Goal: Task Accomplishment & Management: Use online tool/utility

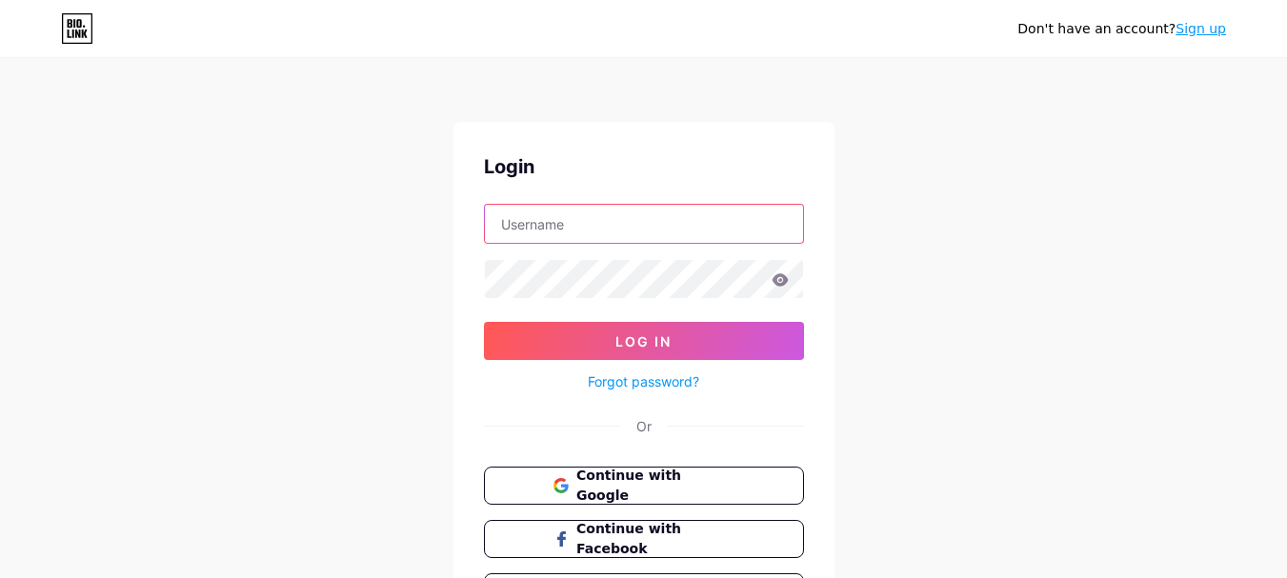
click at [607, 238] on input "text" at bounding box center [644, 224] width 318 height 38
type input "[EMAIL_ADDRESS][DOMAIN_NAME]"
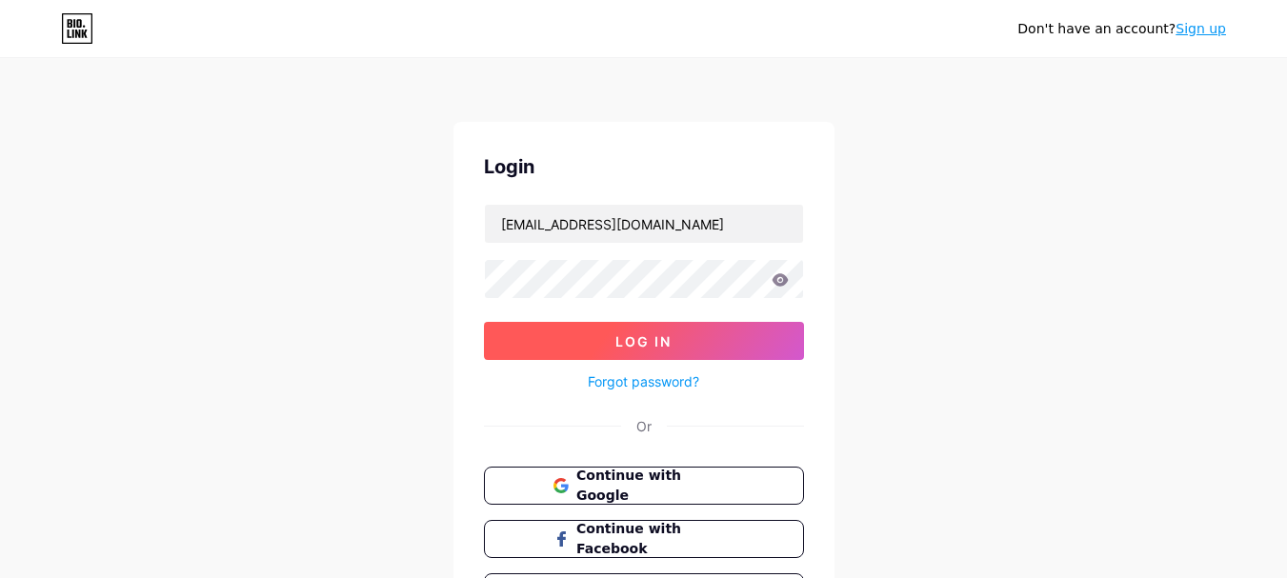
click at [637, 333] on span "Log In" at bounding box center [643, 341] width 56 height 16
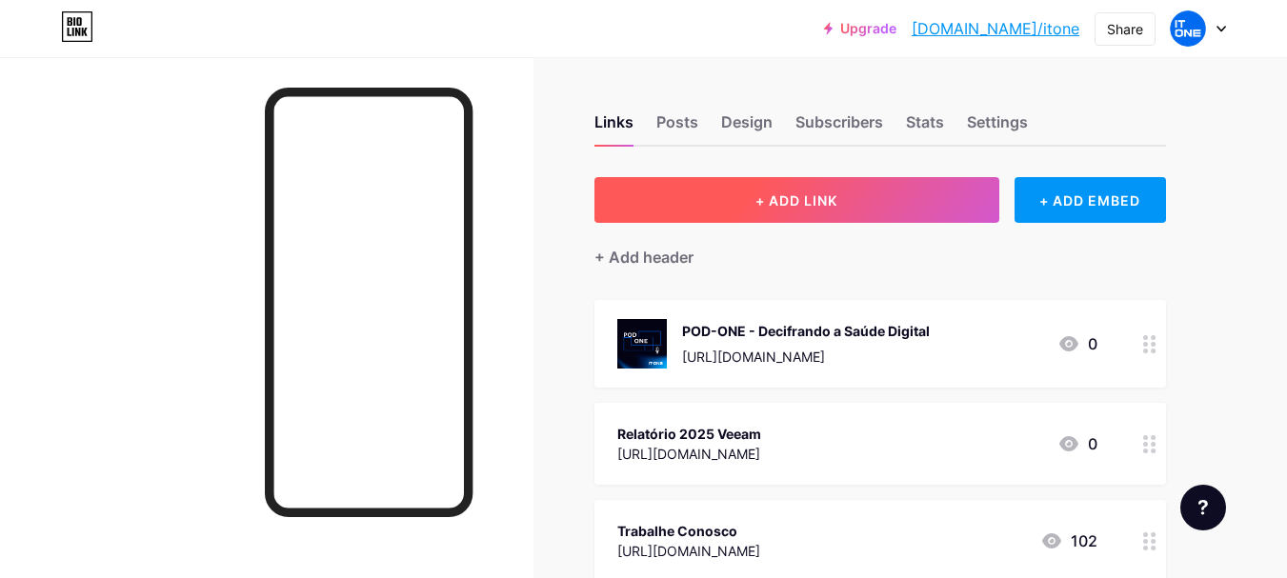
click at [808, 198] on span "+ ADD LINK" at bounding box center [796, 200] width 82 height 16
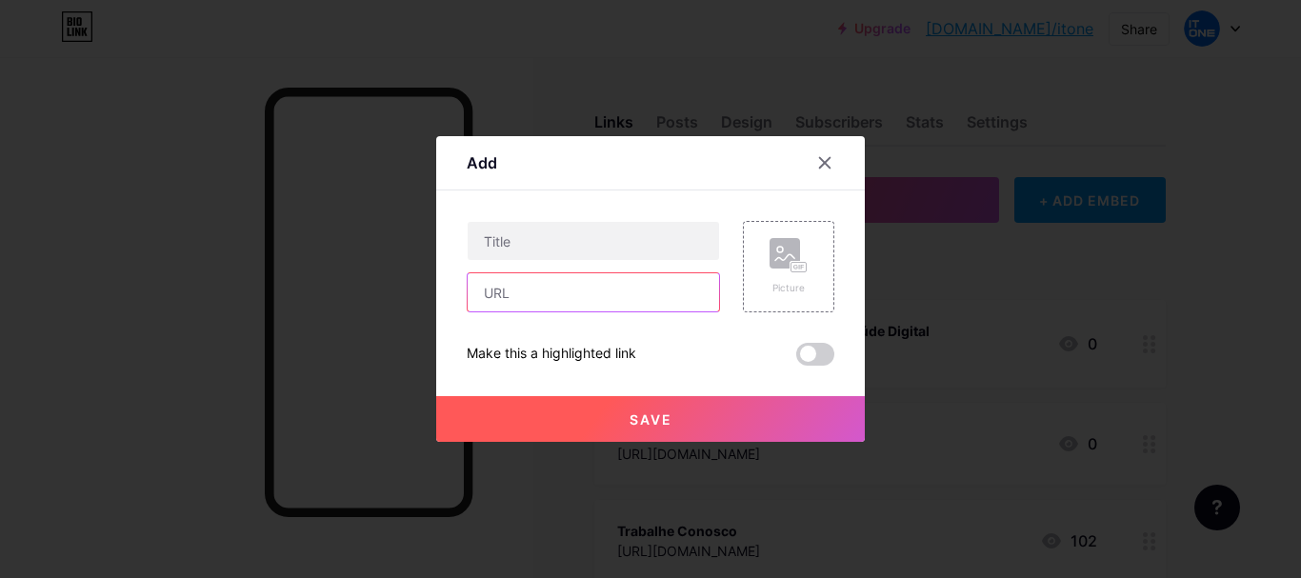
click at [566, 295] on input "text" at bounding box center [593, 292] width 251 height 38
paste input "Mitone@23@"
type input "Mitone@23@"
click at [546, 297] on input "text" at bounding box center [593, 292] width 251 height 38
paste input "[URL][DOMAIN_NAME]"
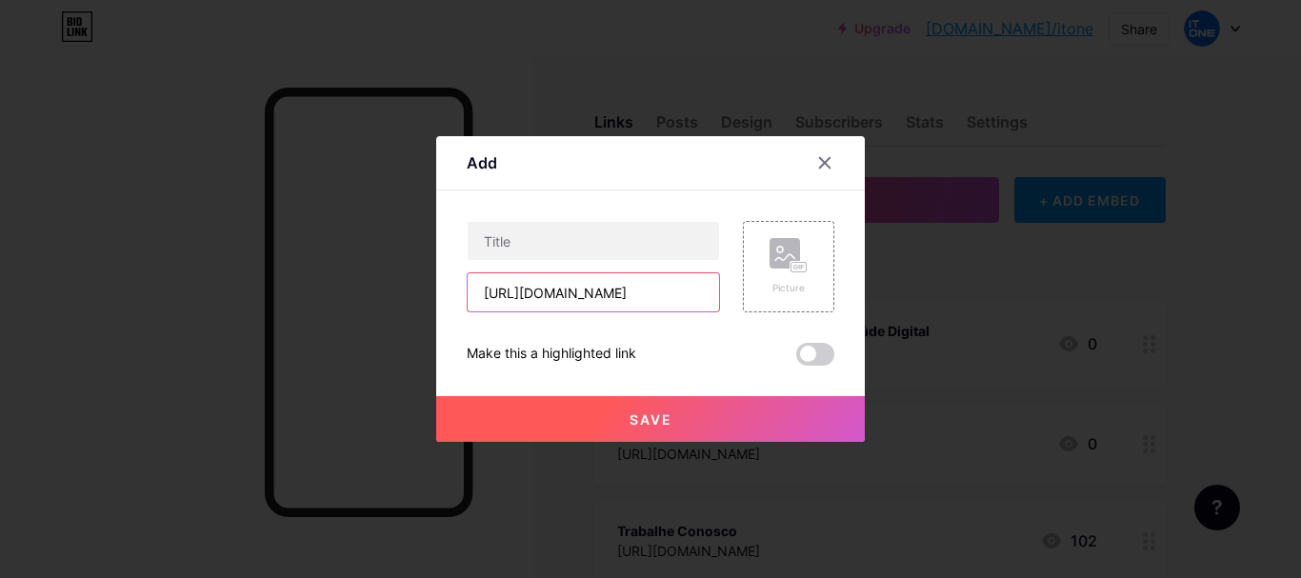
scroll to position [0, 100]
type input "[URL][DOMAIN_NAME]"
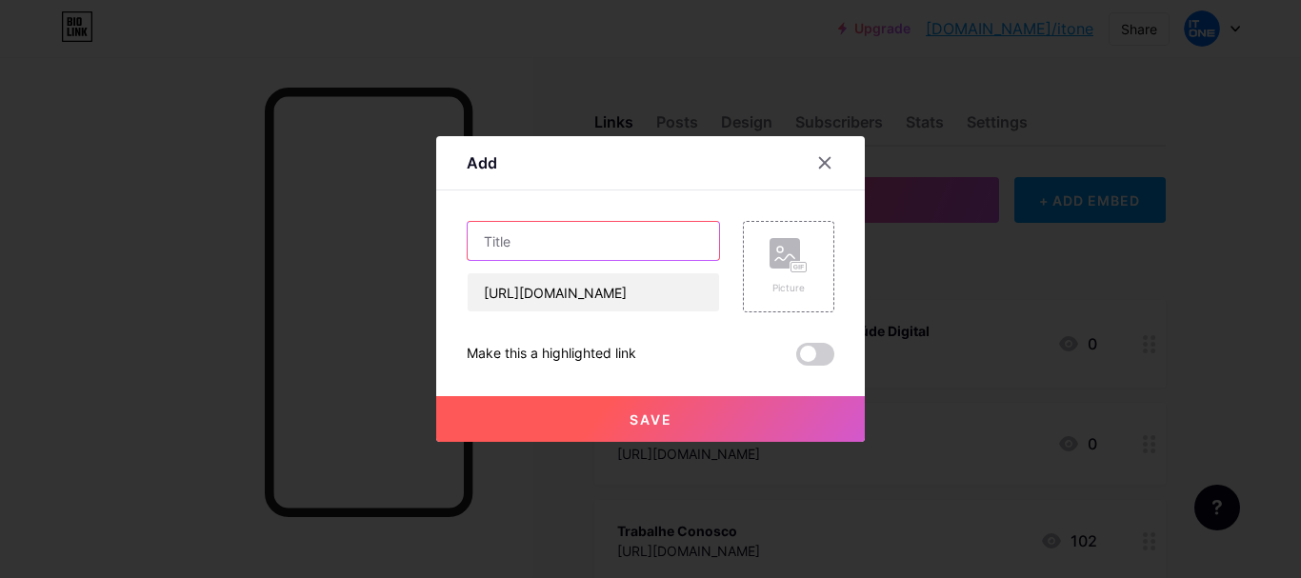
scroll to position [0, 0]
click at [582, 250] on input "text" at bounding box center [593, 241] width 251 height 38
click at [540, 239] on input "text" at bounding box center [593, 241] width 251 height 38
paste input "Como construir as Redes Autônomas que potencializam o futuro de instituições de…"
drag, startPoint x: 545, startPoint y: 248, endPoint x: 355, endPoint y: 254, distance: 189.7
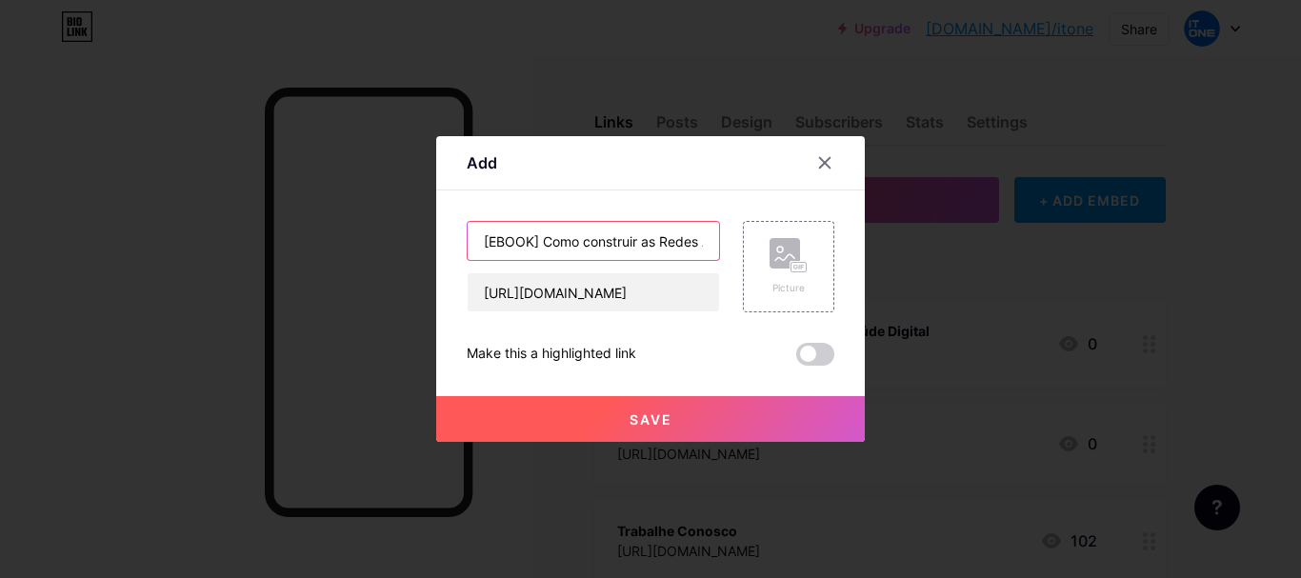
click at [350, 251] on div "Add Content YouTube Play YouTube video without leaving your page. ADD Vimeo Pla…" at bounding box center [650, 289] width 1301 height 578
type input "[EBOOK] Como construir as Redes Autônomas que potencializam o futuro de institu…"
click at [788, 264] on rect at bounding box center [785, 253] width 30 height 30
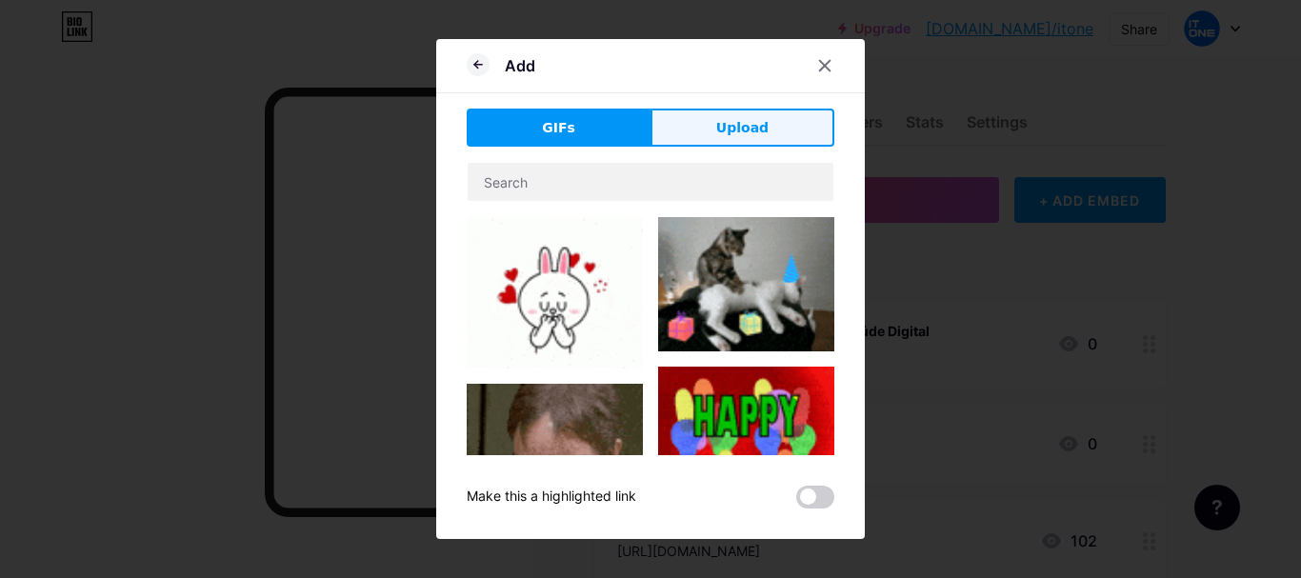
drag, startPoint x: 780, startPoint y: 145, endPoint x: 768, endPoint y: 137, distance: 14.5
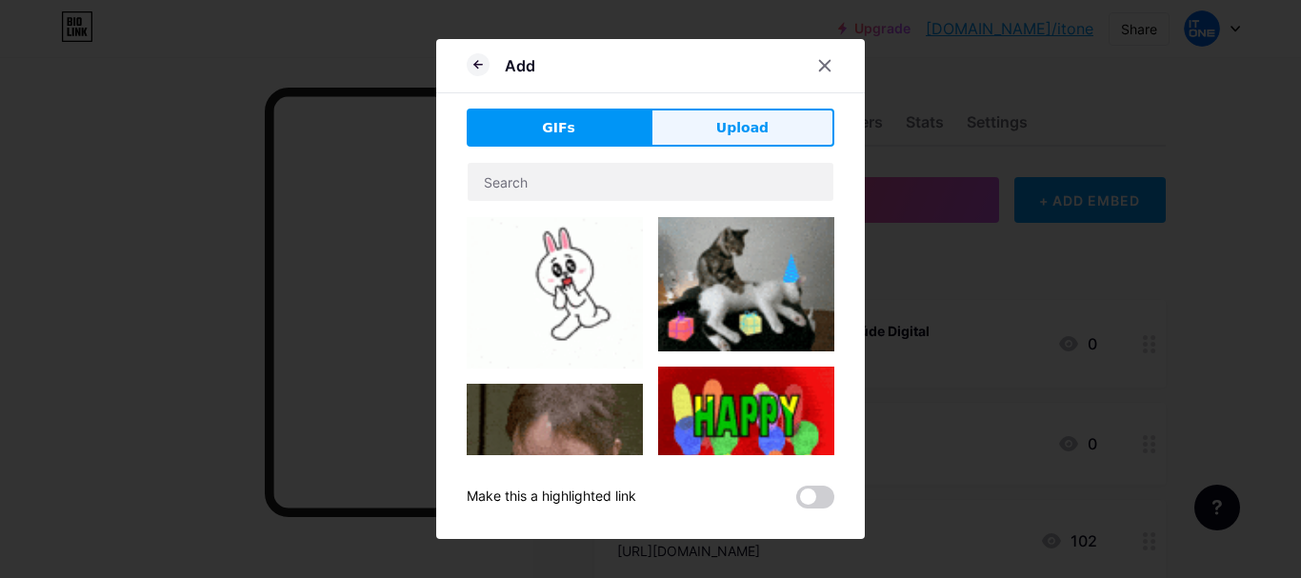
click at [780, 144] on button "Upload" at bounding box center [743, 128] width 184 height 38
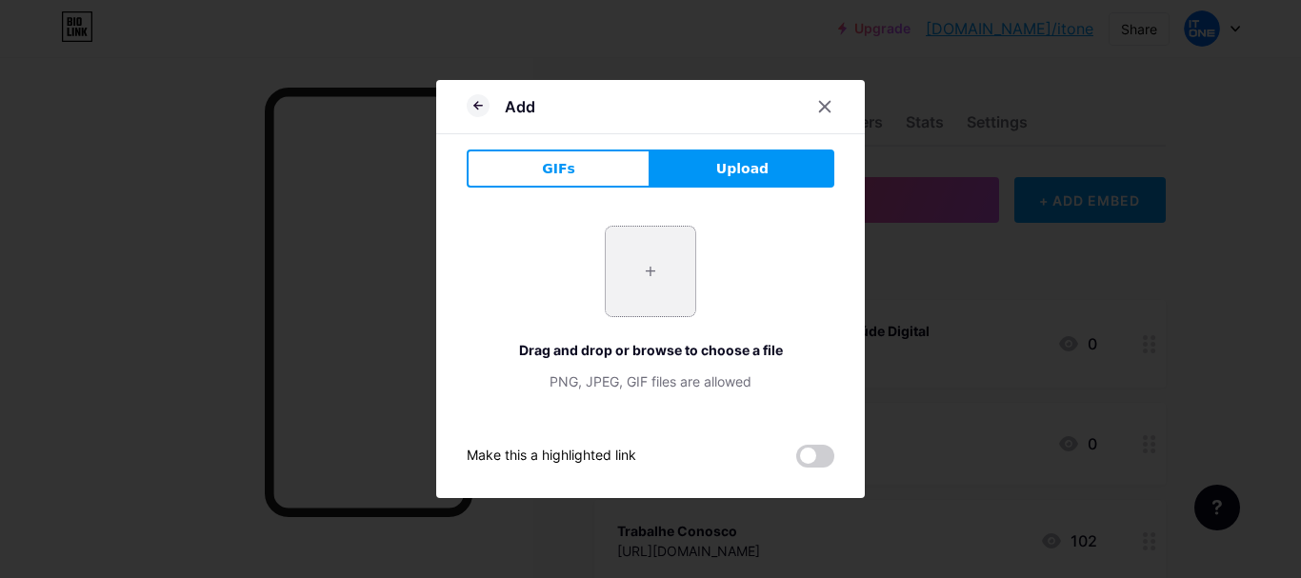
click at [651, 299] on input "file" at bounding box center [651, 272] width 90 height 90
click at [652, 276] on input "file" at bounding box center [651, 272] width 90 height 90
type input "C:\fakepath\Post_1080x1350_Educação_Ebook_A.png"
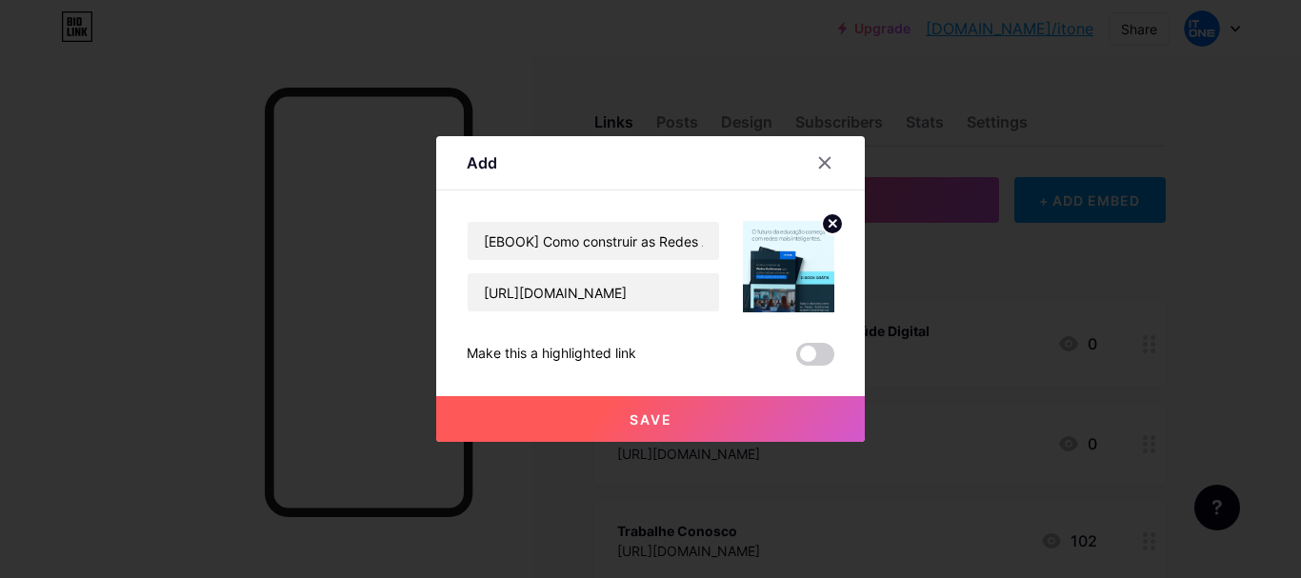
click at [674, 423] on button "Save" at bounding box center [650, 419] width 429 height 46
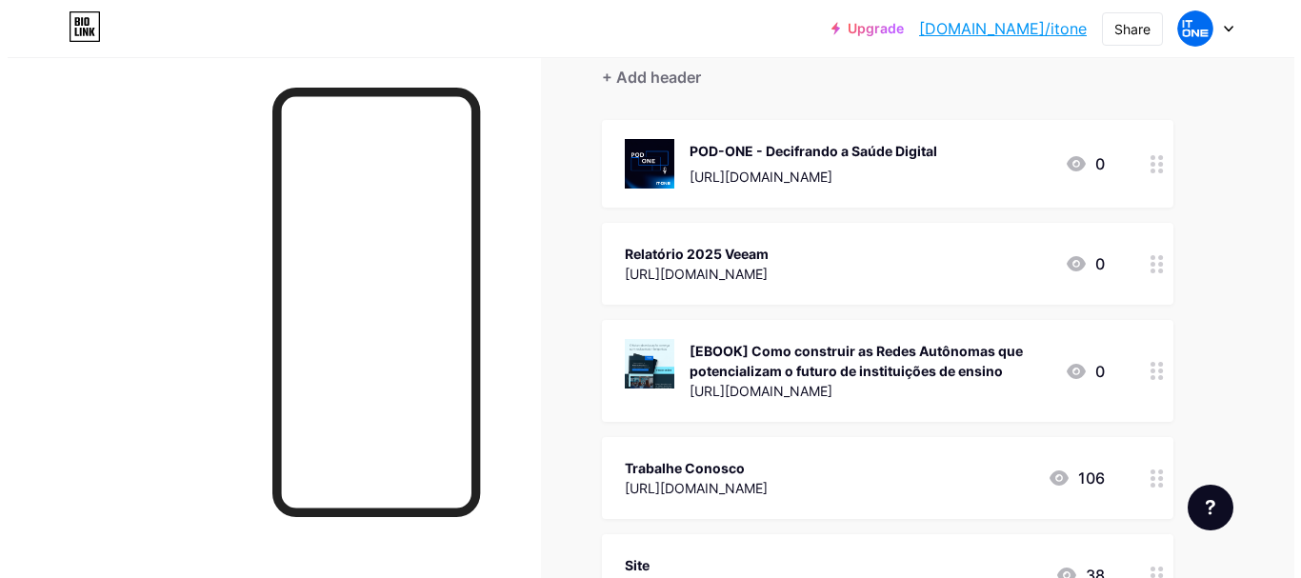
scroll to position [190, 0]
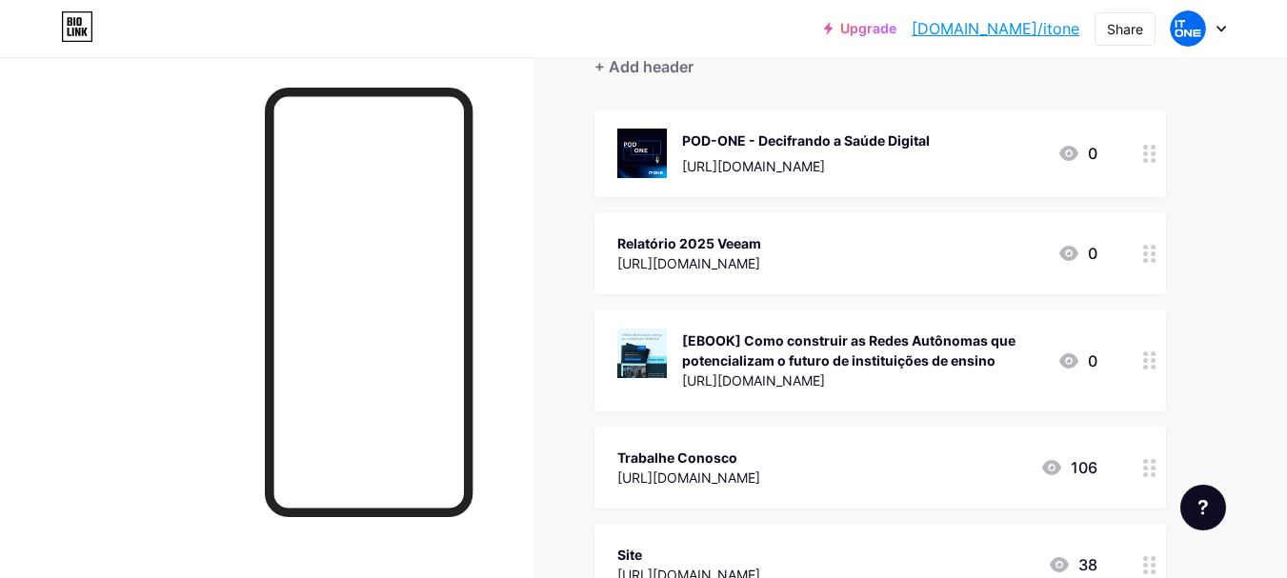
drag, startPoint x: 803, startPoint y: 360, endPoint x: 787, endPoint y: 159, distance: 201.6
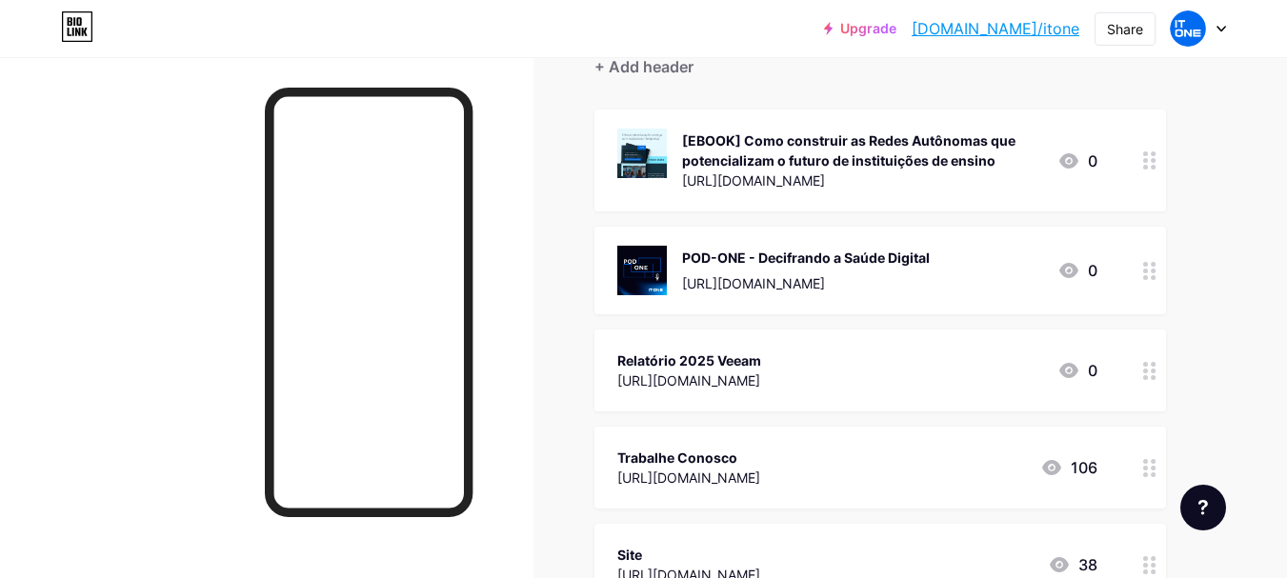
click at [1138, 163] on div at bounding box center [1149, 161] width 32 height 102
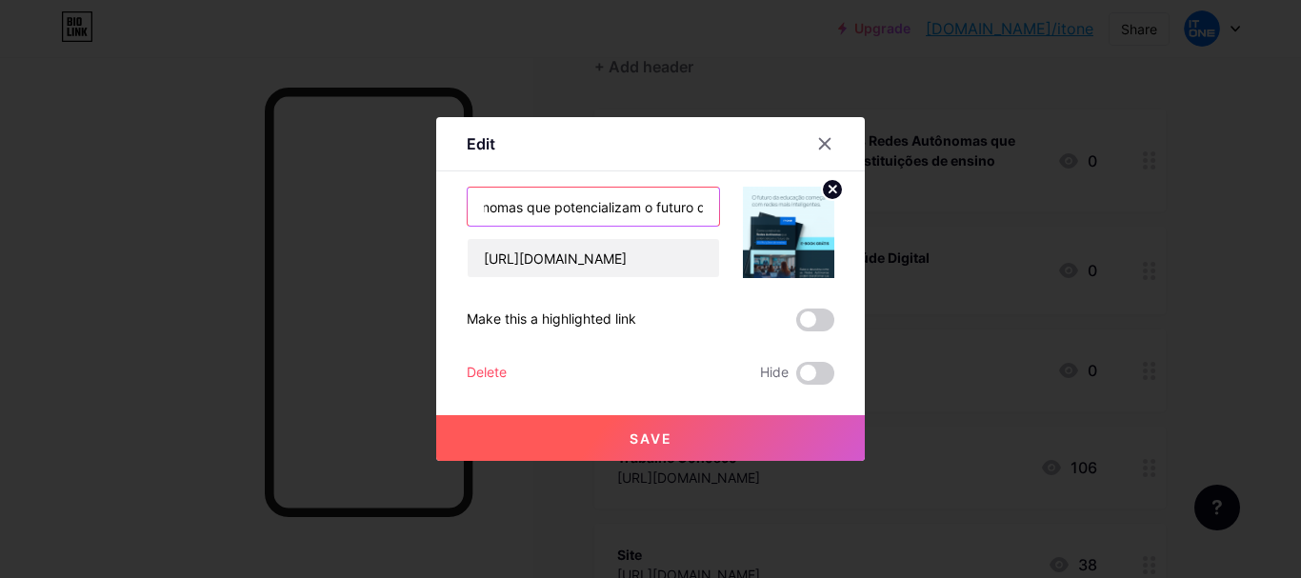
scroll to position [0, 405]
drag, startPoint x: 682, startPoint y: 210, endPoint x: 715, endPoint y: 211, distance: 33.3
click at [715, 211] on input "[EBOOK] Como construir as Redes Autônomas que potencializam o futuro de institu…" at bounding box center [593, 207] width 251 height 38
click at [650, 210] on input "[EBOOK] Como construir as Redes Autônomas que potencializam o futuro de institu…" at bounding box center [593, 207] width 251 height 38
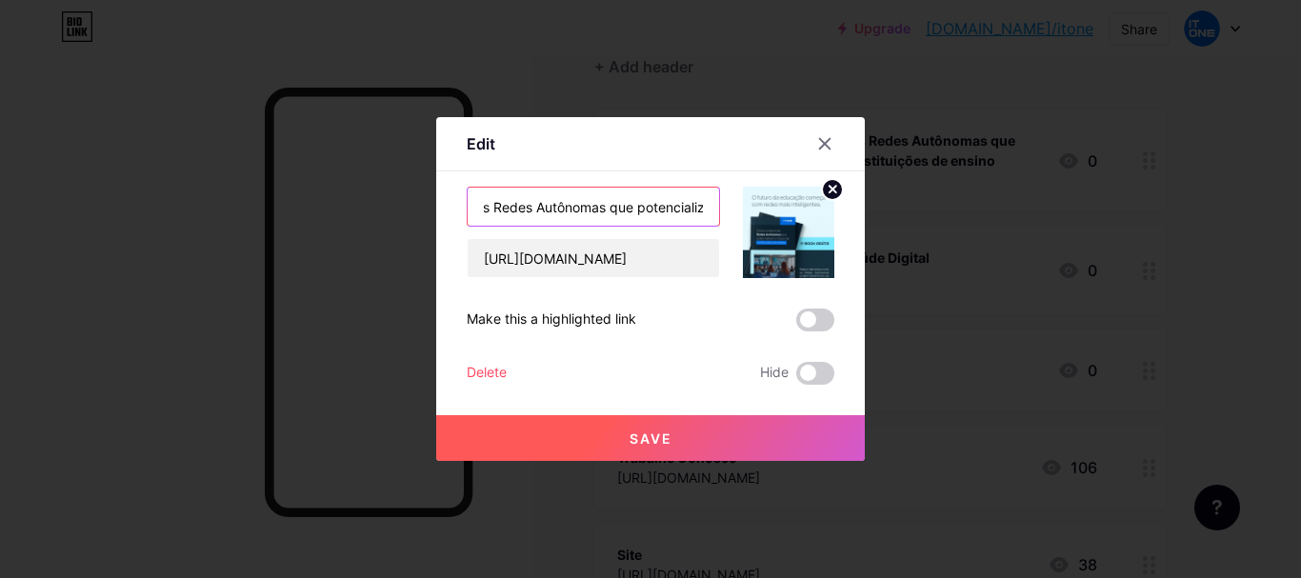
drag, startPoint x: 700, startPoint y: 211, endPoint x: 663, endPoint y: 198, distance: 39.5
click at [691, 200] on input "[EBOOK] Como construir as Redes Autônomas que potencializam o futuro de institu…" at bounding box center [593, 207] width 251 height 38
type input "[EBOOK] Como construir as Redes Autônomas"
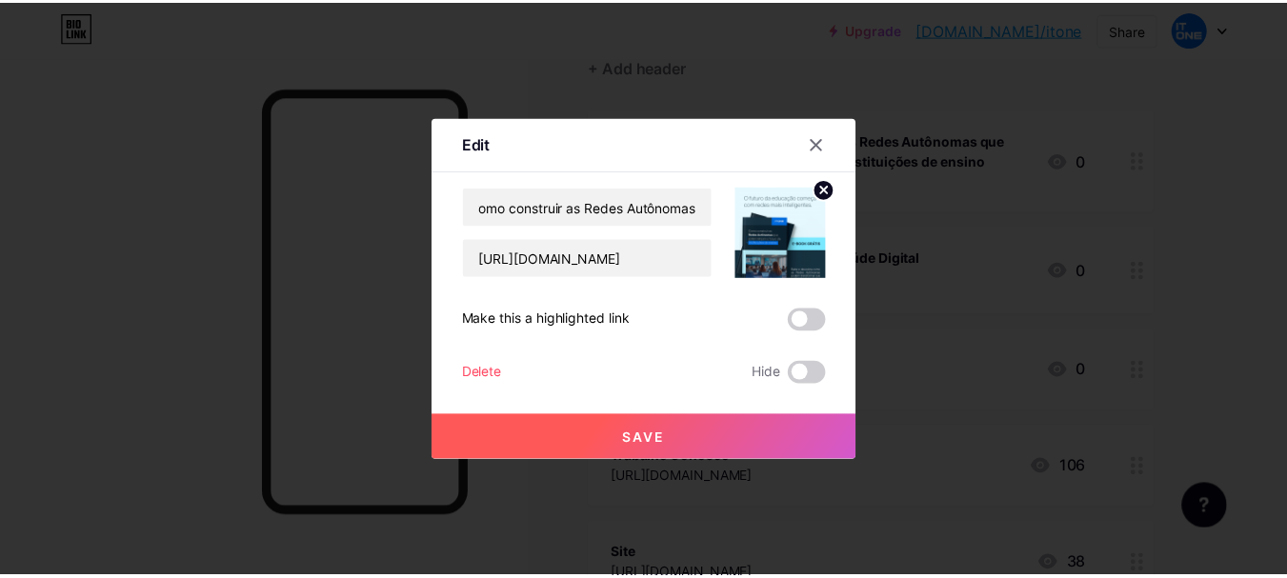
scroll to position [0, 0]
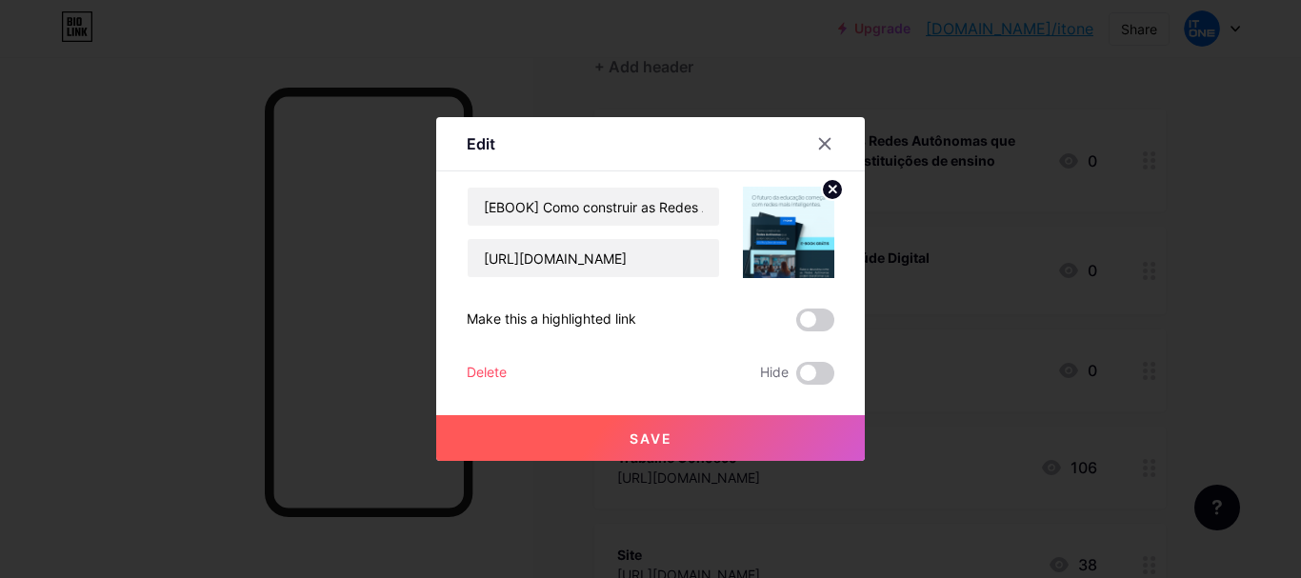
click at [636, 443] on span "Save" at bounding box center [651, 439] width 43 height 16
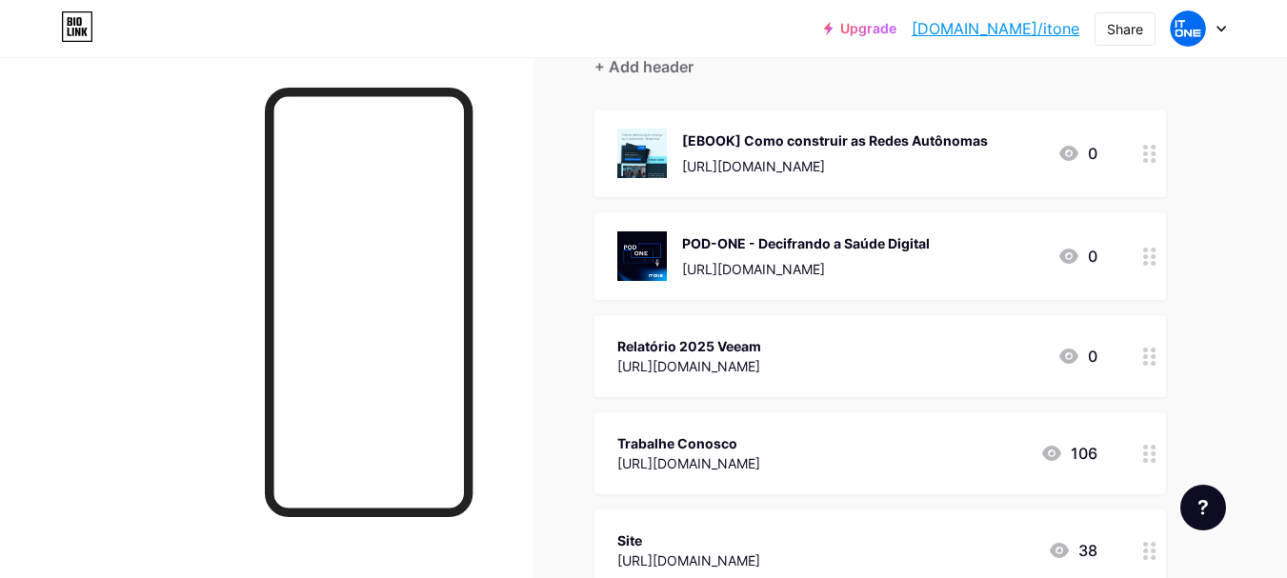
click at [872, 149] on div "[EBOOK] Como construir as Redes Autônomas" at bounding box center [835, 140] width 306 height 20
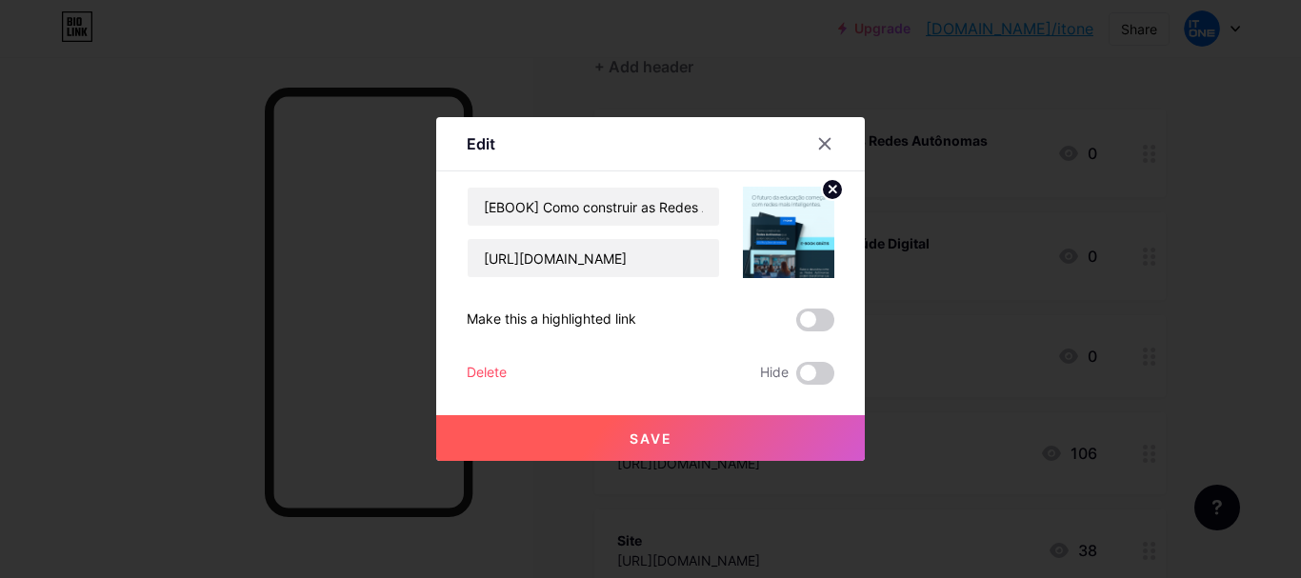
drag, startPoint x: 760, startPoint y: 241, endPoint x: 770, endPoint y: 242, distance: 9.6
click at [759, 242] on img at bounding box center [788, 232] width 91 height 91
click at [836, 194] on circle at bounding box center [832, 189] width 21 height 21
click at [797, 235] on rect at bounding box center [798, 234] width 15 height 10
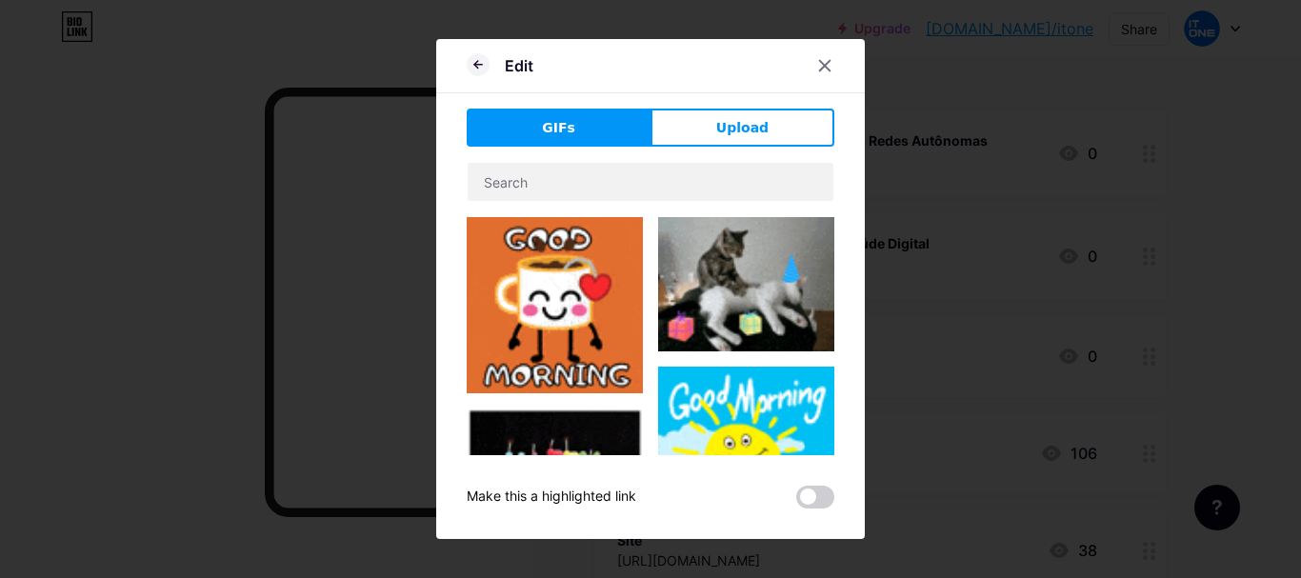
click at [738, 136] on span "Upload" at bounding box center [742, 128] width 52 height 20
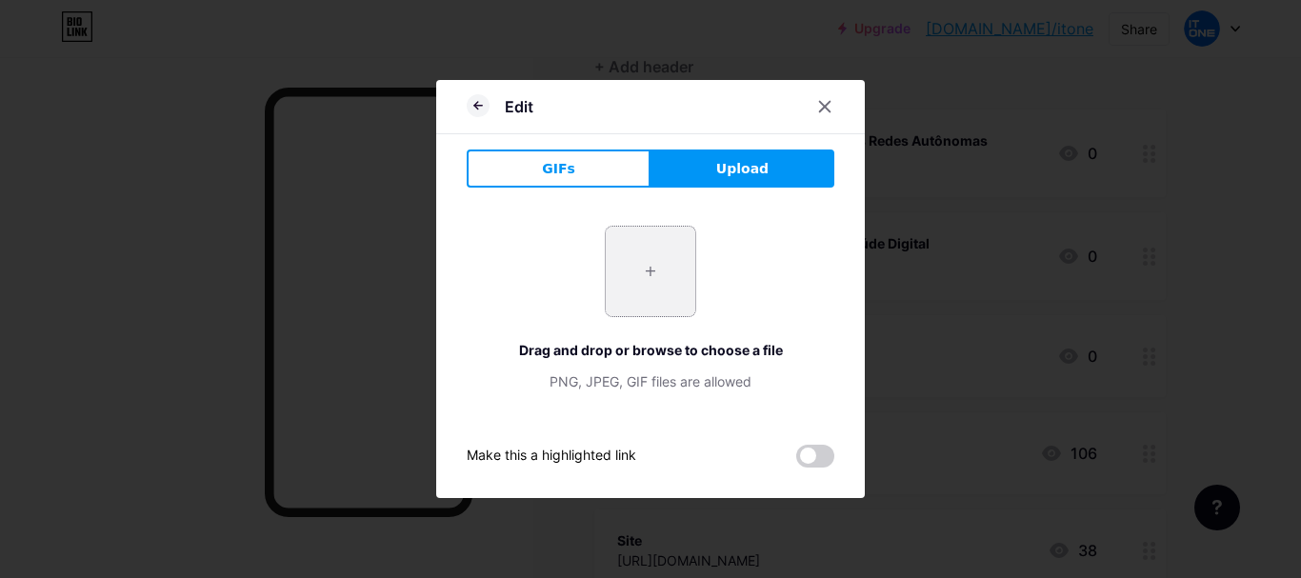
click at [644, 279] on input "file" at bounding box center [651, 272] width 90 height 90
type input "C:\fakepath\Mockup_.png"
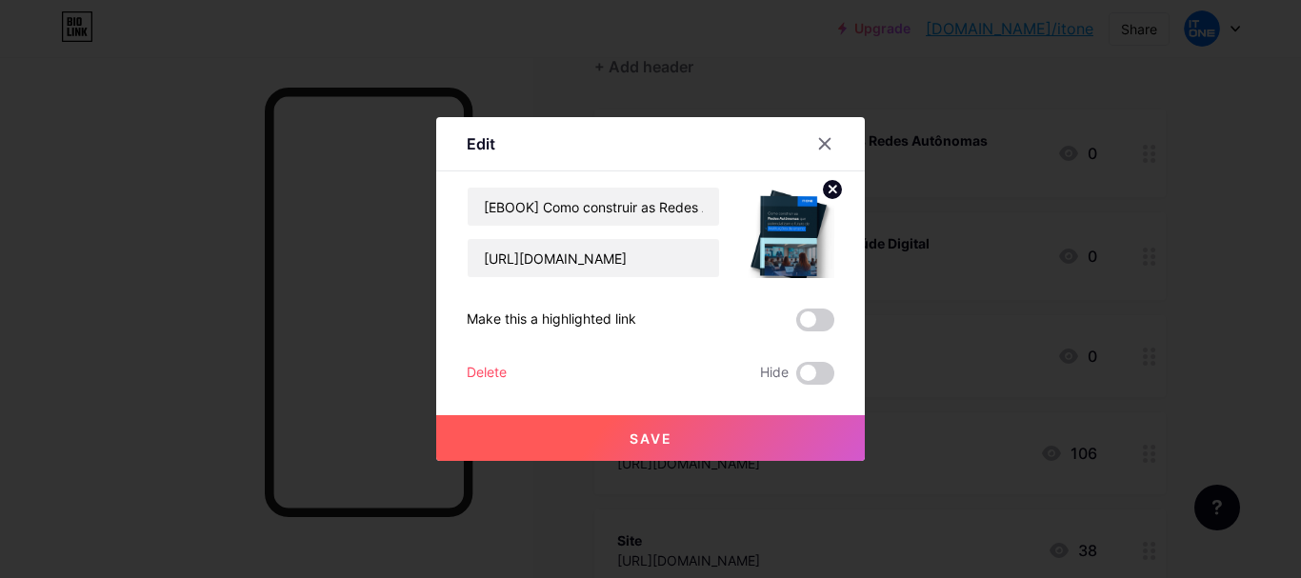
click at [703, 431] on button "Save" at bounding box center [650, 438] width 429 height 46
